Goal: Transaction & Acquisition: Book appointment/travel/reservation

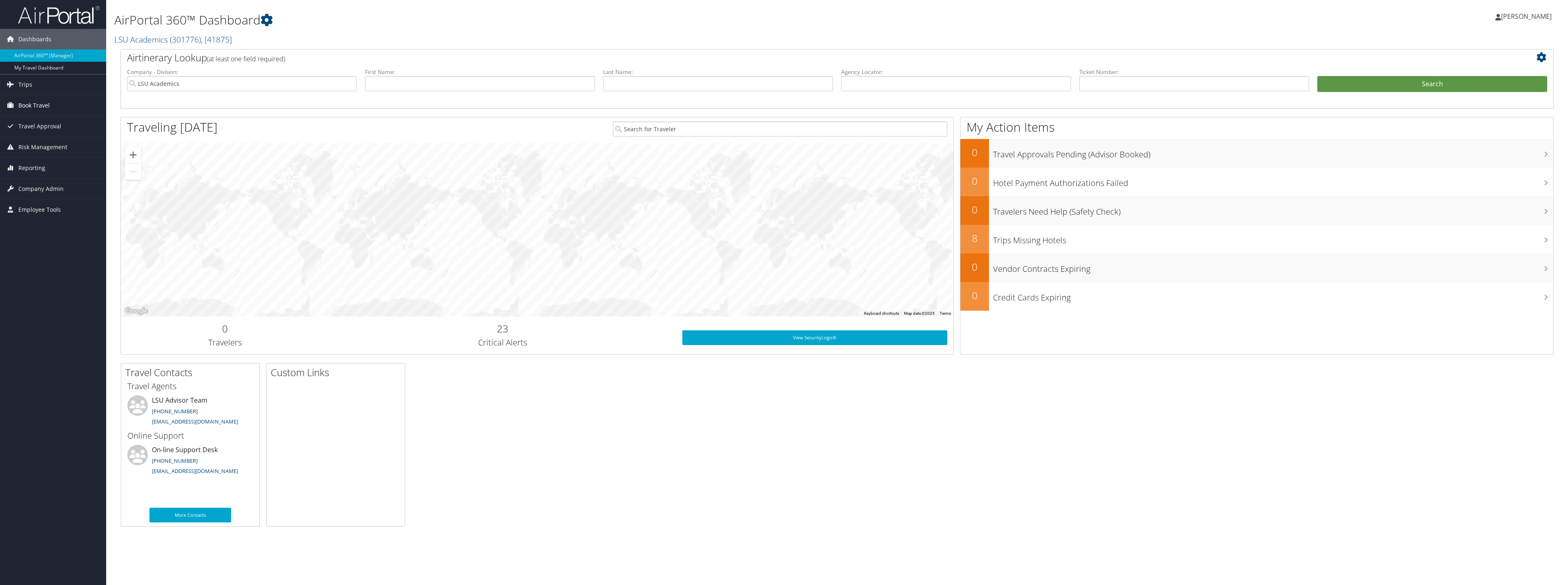
click at [31, 99] on span "Book Travel" at bounding box center [34, 105] width 31 height 21
click at [27, 135] on link "Book/Manage Online Trips" at bounding box center [53, 134] width 106 height 12
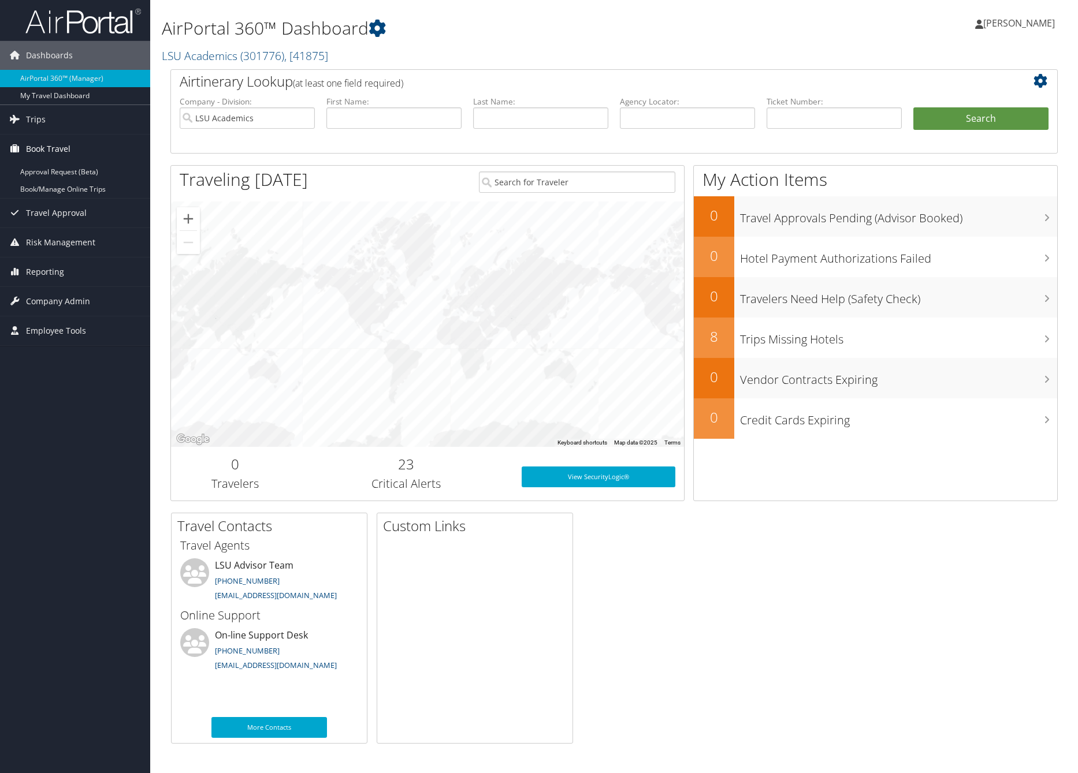
click at [44, 148] on span "Book Travel" at bounding box center [48, 149] width 44 height 29
click at [62, 188] on link "Book/Manage Online Trips" at bounding box center [75, 189] width 150 height 17
